Goal: Information Seeking & Learning: Learn about a topic

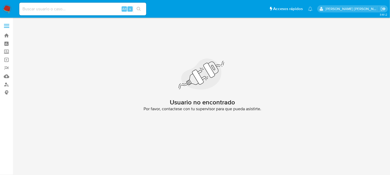
click at [54, 11] on input at bounding box center [82, 9] width 127 height 7
paste input "1325380595"
type input "1325380595"
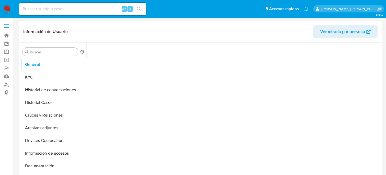
select select "10"
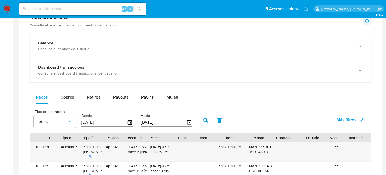
scroll to position [290, 0]
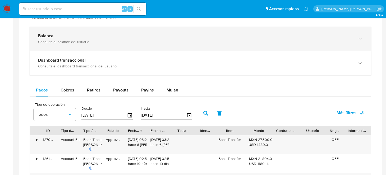
click at [101, 44] on div "Balance Consulta el balance del usuario" at bounding box center [200, 39] width 341 height 24
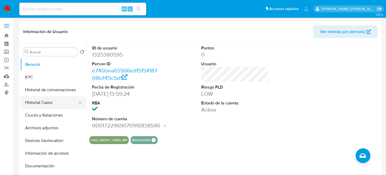
scroll to position [79, 0]
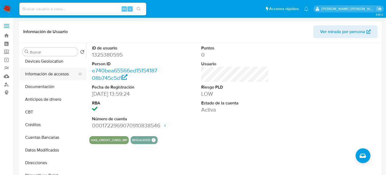
click at [52, 77] on button "Información de accesos" at bounding box center [51, 74] width 62 height 13
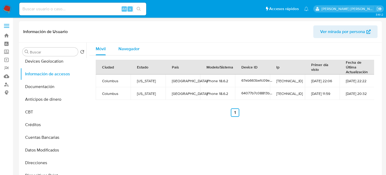
click at [134, 46] on span "Navegador" at bounding box center [128, 49] width 21 height 6
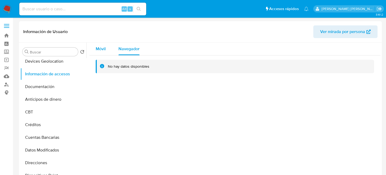
click at [105, 47] on span "Móvil" at bounding box center [101, 49] width 10 height 6
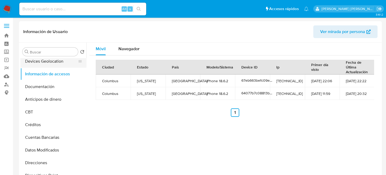
click at [44, 62] on button "Devices Geolocation" at bounding box center [51, 61] width 62 height 13
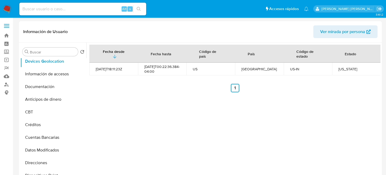
click at [196, 119] on div "Fecha desde [GEOGRAPHIC_DATA] hasta Código de país País Código de estado Estado…" at bounding box center [233, 110] width 294 height 135
